Goal: Complete application form: Complete application form

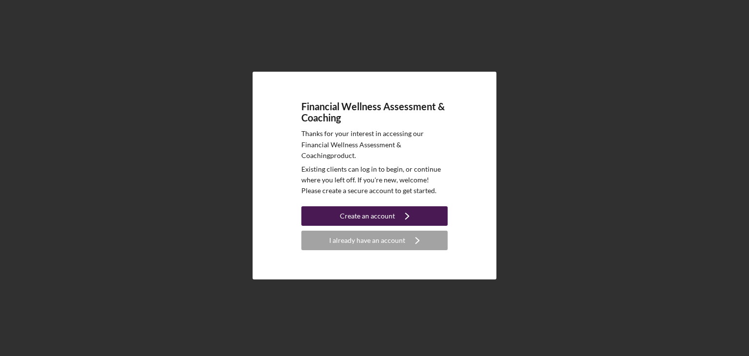
click at [360, 219] on div "Create an account" at bounding box center [367, 216] width 55 height 20
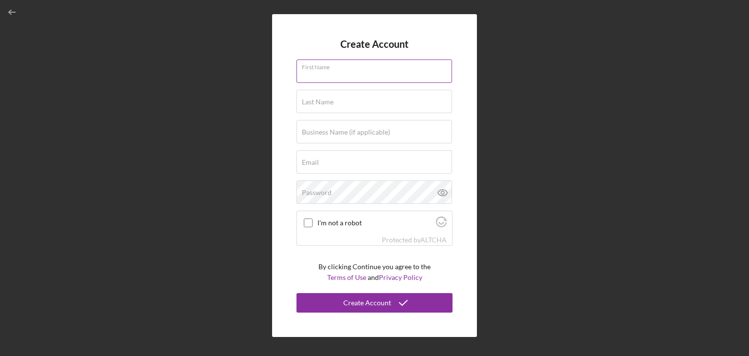
click at [378, 79] on input "First Name" at bounding box center [375, 70] width 156 height 23
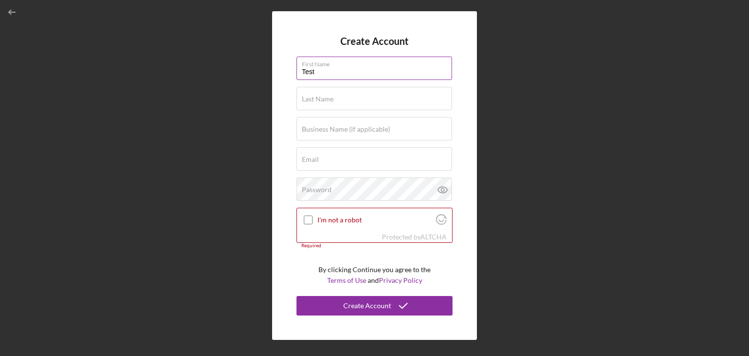
type input "Test"
type input "Run"
click at [371, 130] on label "Business Name (if applicable)" at bounding box center [346, 129] width 88 height 8
click at [318, 129] on label "Business Name (if applicable)" at bounding box center [346, 129] width 88 height 8
click at [318, 129] on input "Business Name (if applicable)" at bounding box center [375, 128] width 156 height 23
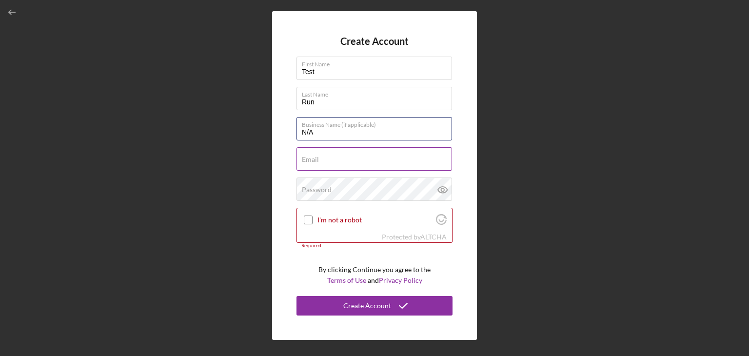
type input "N/A"
click at [320, 159] on input "Email" at bounding box center [375, 158] width 156 height 23
type input "[EMAIL_ADDRESS][DOMAIN_NAME]"
click at [313, 188] on label "Password" at bounding box center [317, 190] width 30 height 8
click at [440, 189] on icon at bounding box center [443, 190] width 24 height 24
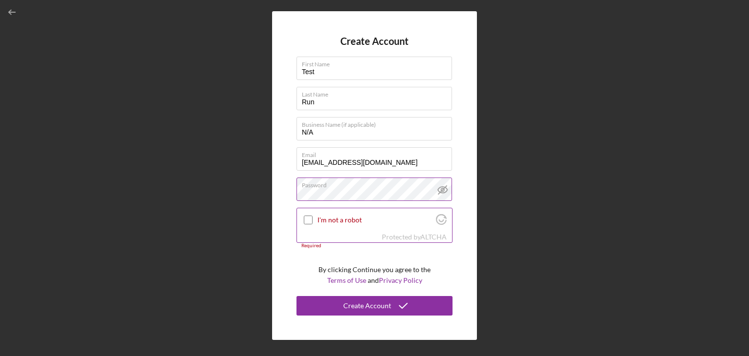
click at [309, 220] on input "I'm not a robot" at bounding box center [308, 220] width 9 height 9
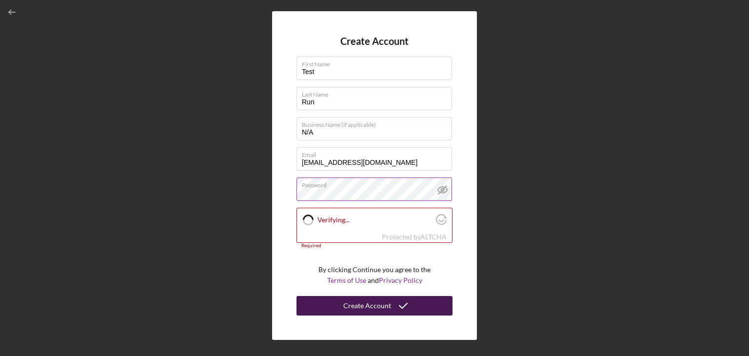
checkbox input "true"
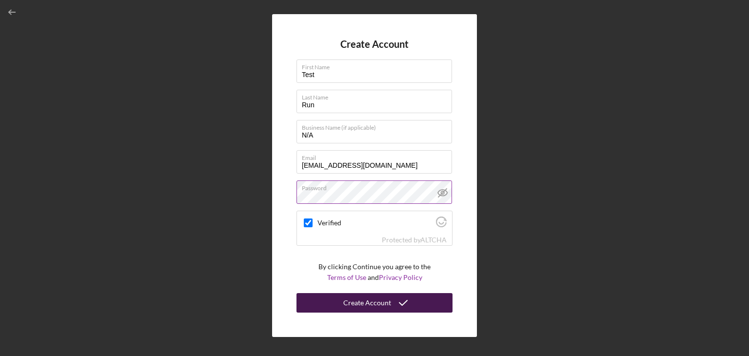
click at [357, 305] on div "Create Account" at bounding box center [367, 303] width 48 height 20
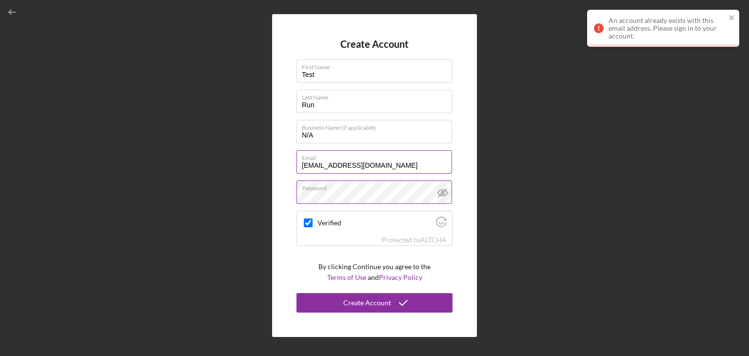
click at [314, 166] on input "[EMAIL_ADDRESS][DOMAIN_NAME]" at bounding box center [375, 161] width 156 height 23
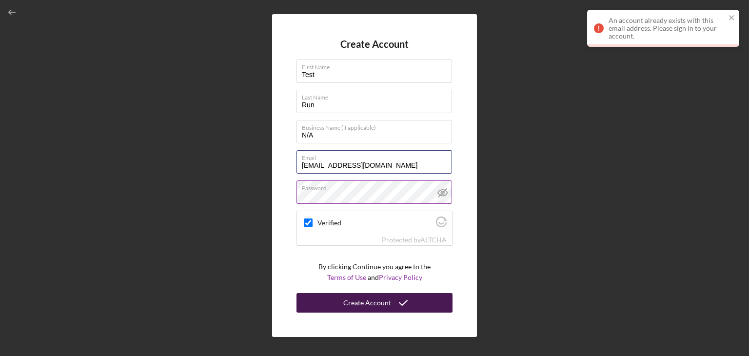
type input "[EMAIL_ADDRESS][DOMAIN_NAME]"
click at [367, 302] on div "Create Account" at bounding box center [367, 303] width 48 height 20
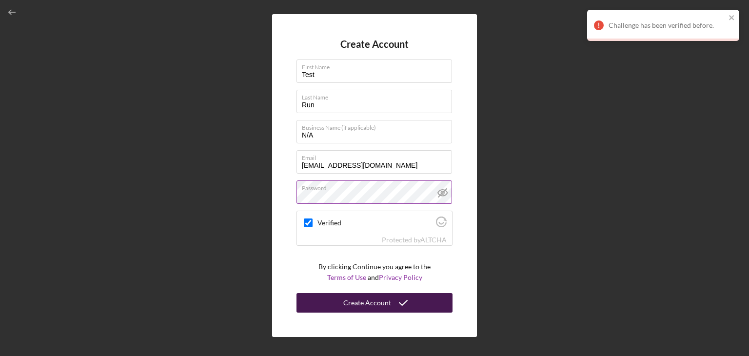
click at [371, 300] on div "Create Account" at bounding box center [367, 303] width 48 height 20
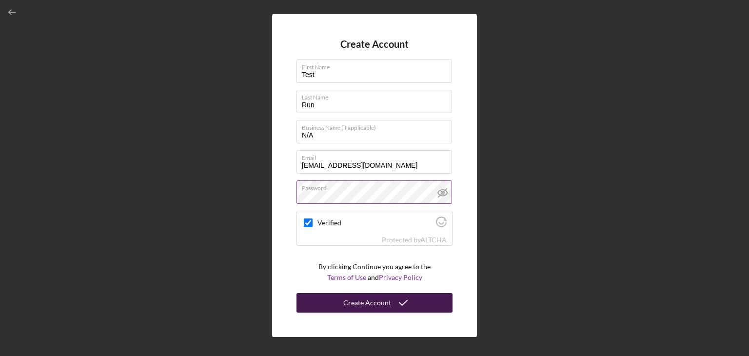
click at [393, 305] on icon "submit" at bounding box center [403, 303] width 24 height 24
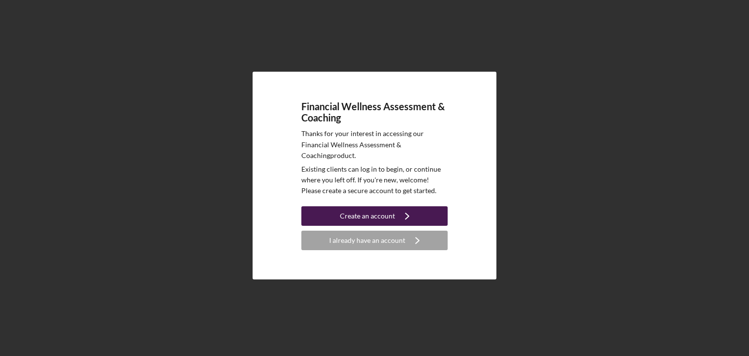
click at [378, 217] on div "Create an account" at bounding box center [367, 216] width 55 height 20
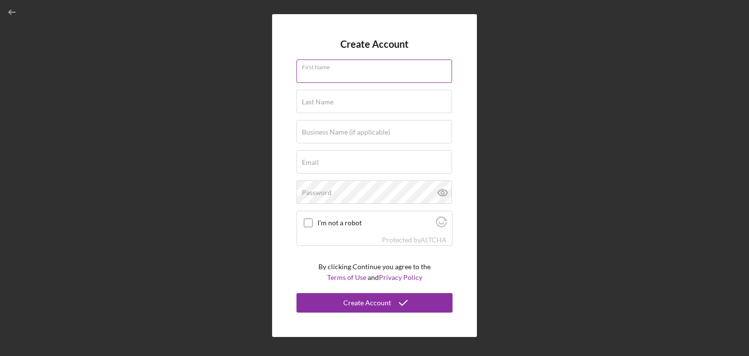
click at [322, 80] on input "First Name" at bounding box center [375, 70] width 156 height 23
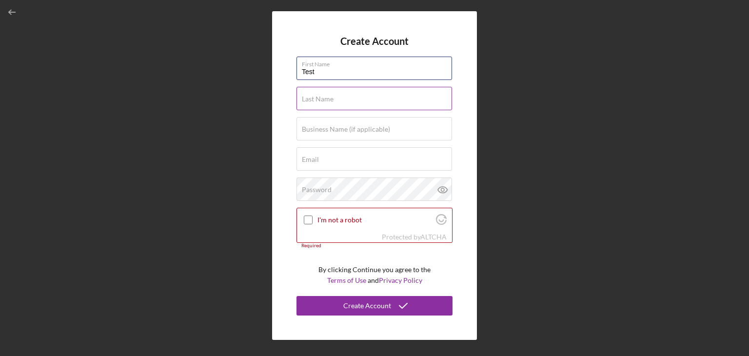
type input "Test"
click at [357, 106] on input "Last Name" at bounding box center [375, 98] width 156 height 23
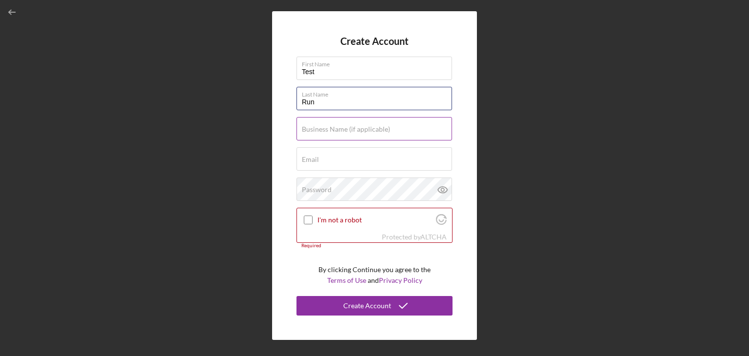
type input "Run"
click at [337, 127] on label "Business Name (if applicable)" at bounding box center [346, 129] width 88 height 8
click at [337, 127] on input "Business Name (if applicable)" at bounding box center [375, 128] width 156 height 23
type input "N/A"
click at [361, 157] on div "Email Required" at bounding box center [375, 159] width 156 height 24
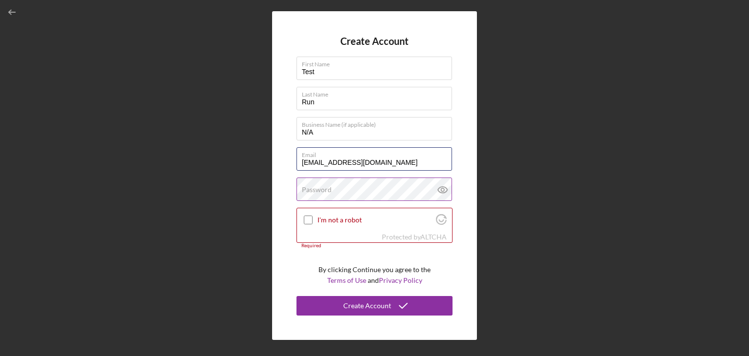
type input "[EMAIL_ADDRESS][DOMAIN_NAME]"
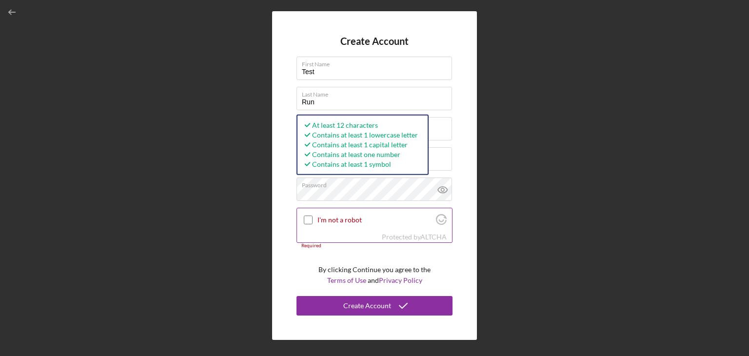
click at [306, 216] on input "I'm not a robot" at bounding box center [308, 220] width 9 height 9
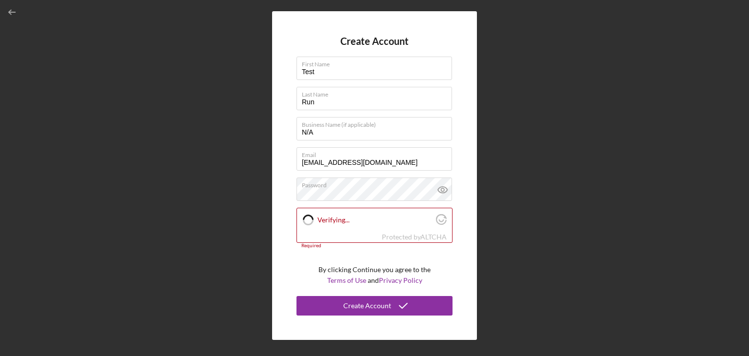
checkbox input "true"
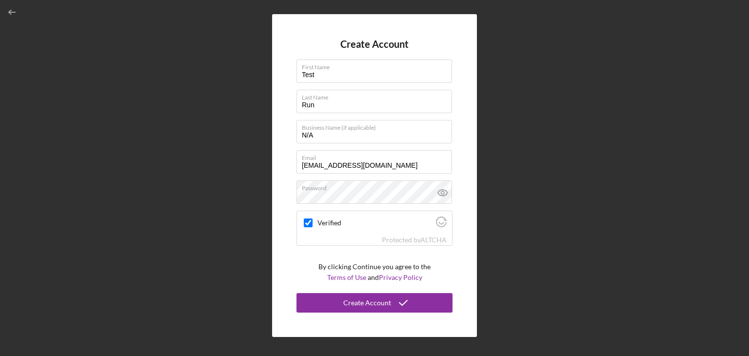
drag, startPoint x: 362, startPoint y: 300, endPoint x: 363, endPoint y: 292, distance: 8.4
click at [363, 297] on div "Create Account" at bounding box center [367, 303] width 48 height 20
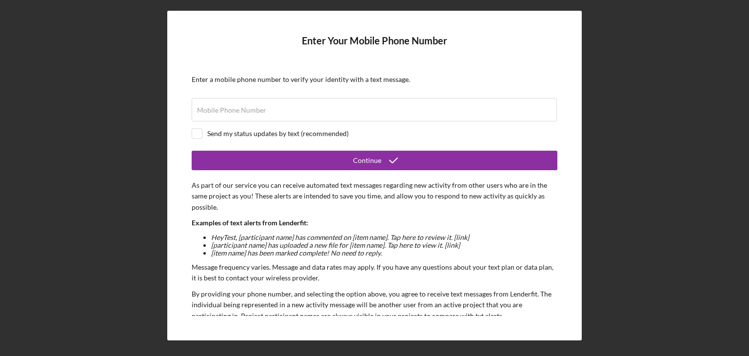
click at [273, 149] on form "Enter Your Mobile Phone Number Enter a mobile phone number to verify your ident…" at bounding box center [375, 175] width 366 height 281
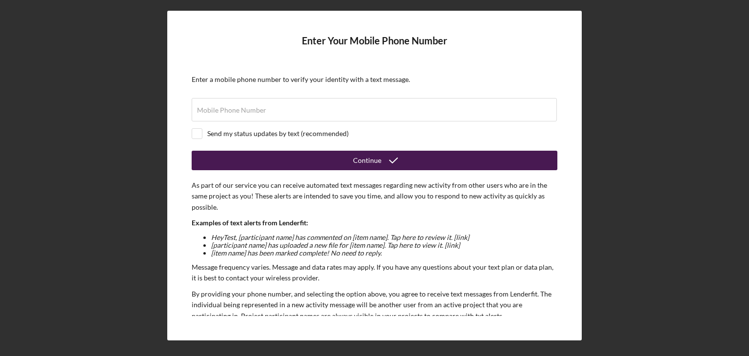
click at [405, 159] on button "Continue" at bounding box center [375, 161] width 366 height 20
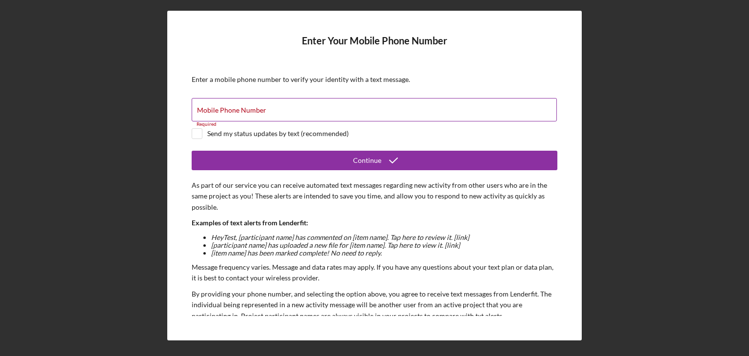
click at [300, 118] on input "Mobile Phone Number" at bounding box center [374, 109] width 365 height 23
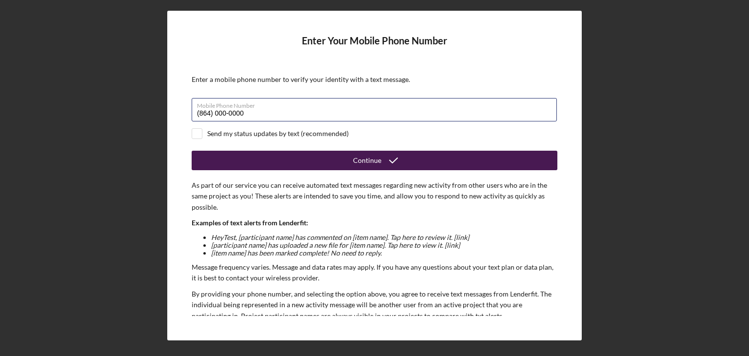
type input "(864) 000-0000"
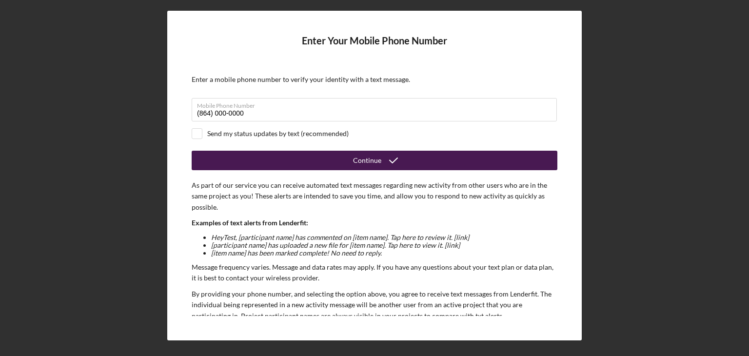
click at [382, 166] on icon "submit" at bounding box center [393, 160] width 24 height 24
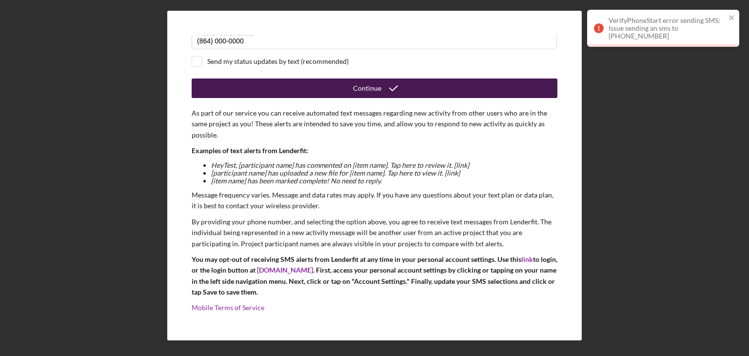
scroll to position [74, 0]
